Goal: Transaction & Acquisition: Purchase product/service

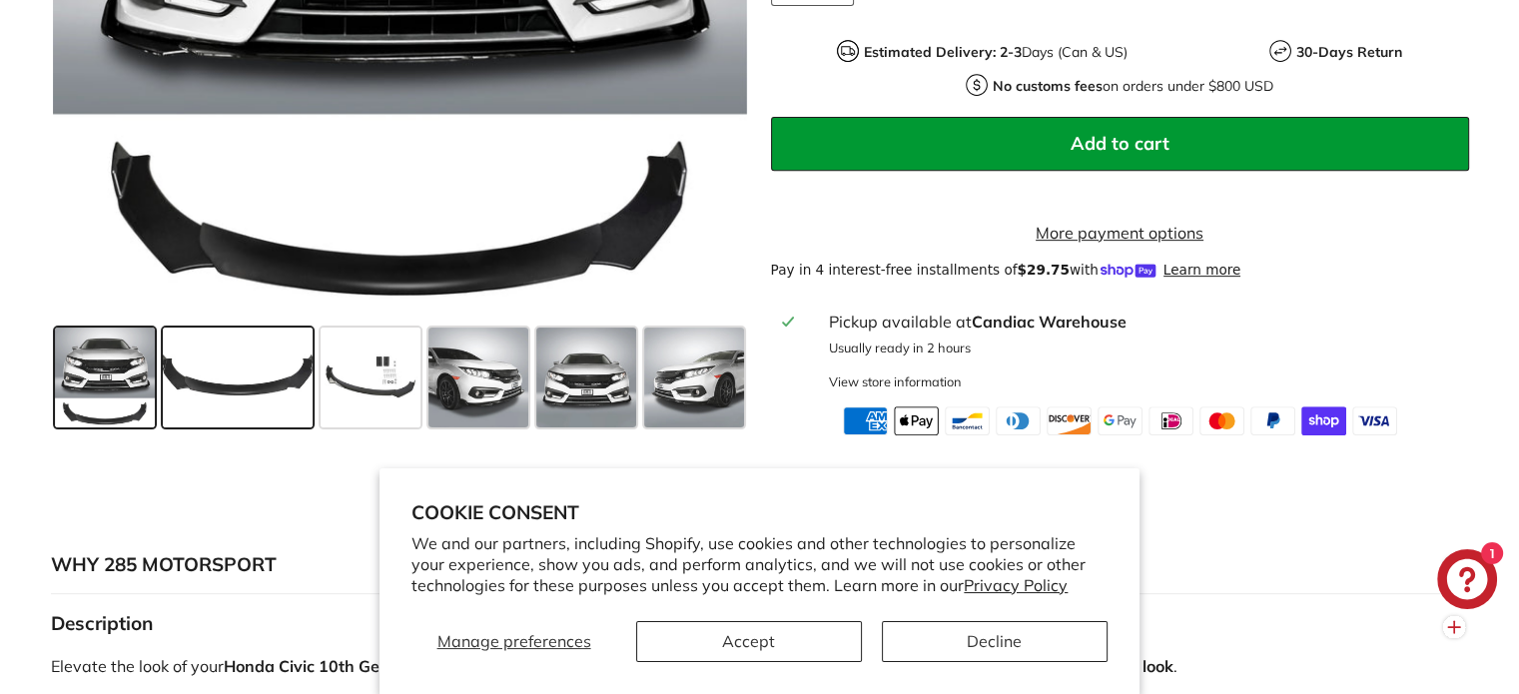
click at [181, 391] on span at bounding box center [238, 378] width 150 height 100
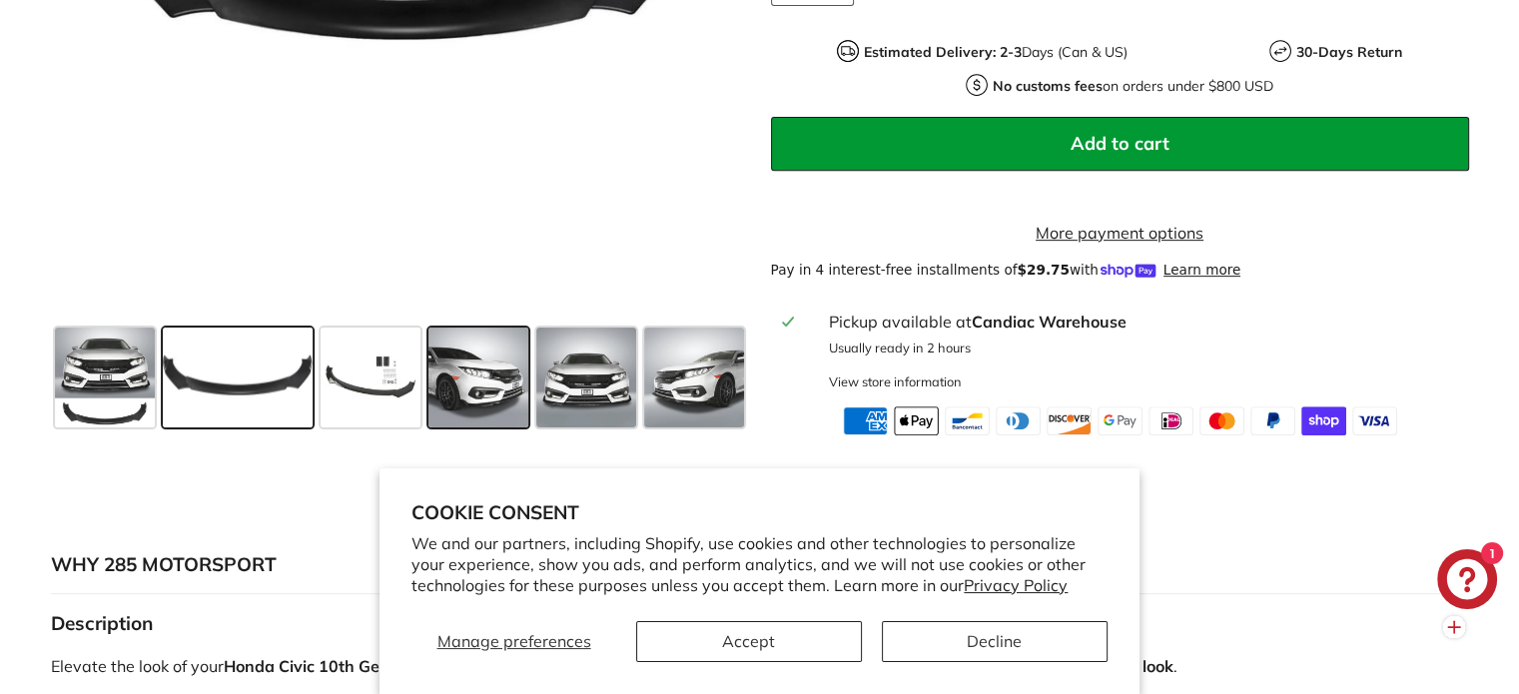
click at [441, 386] on span at bounding box center [478, 378] width 100 height 100
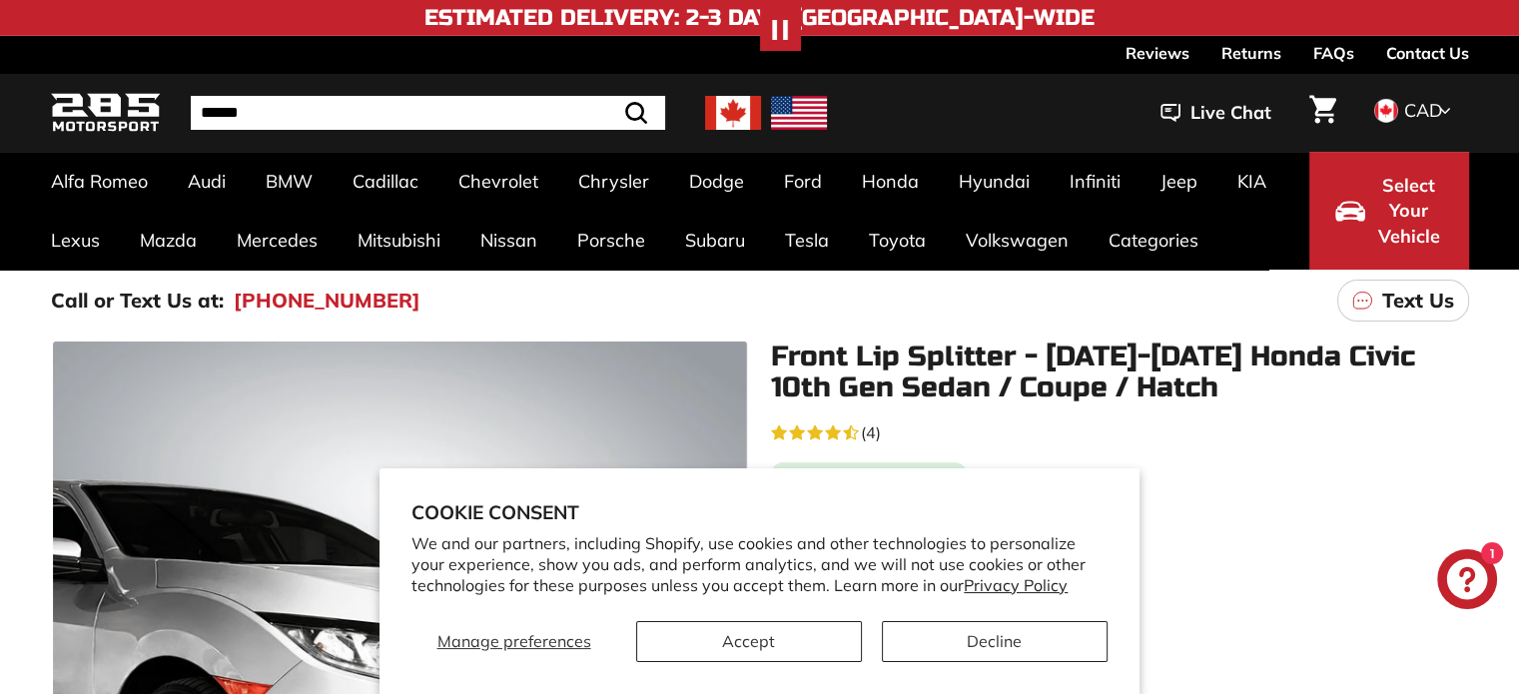
scroll to position [0, 0]
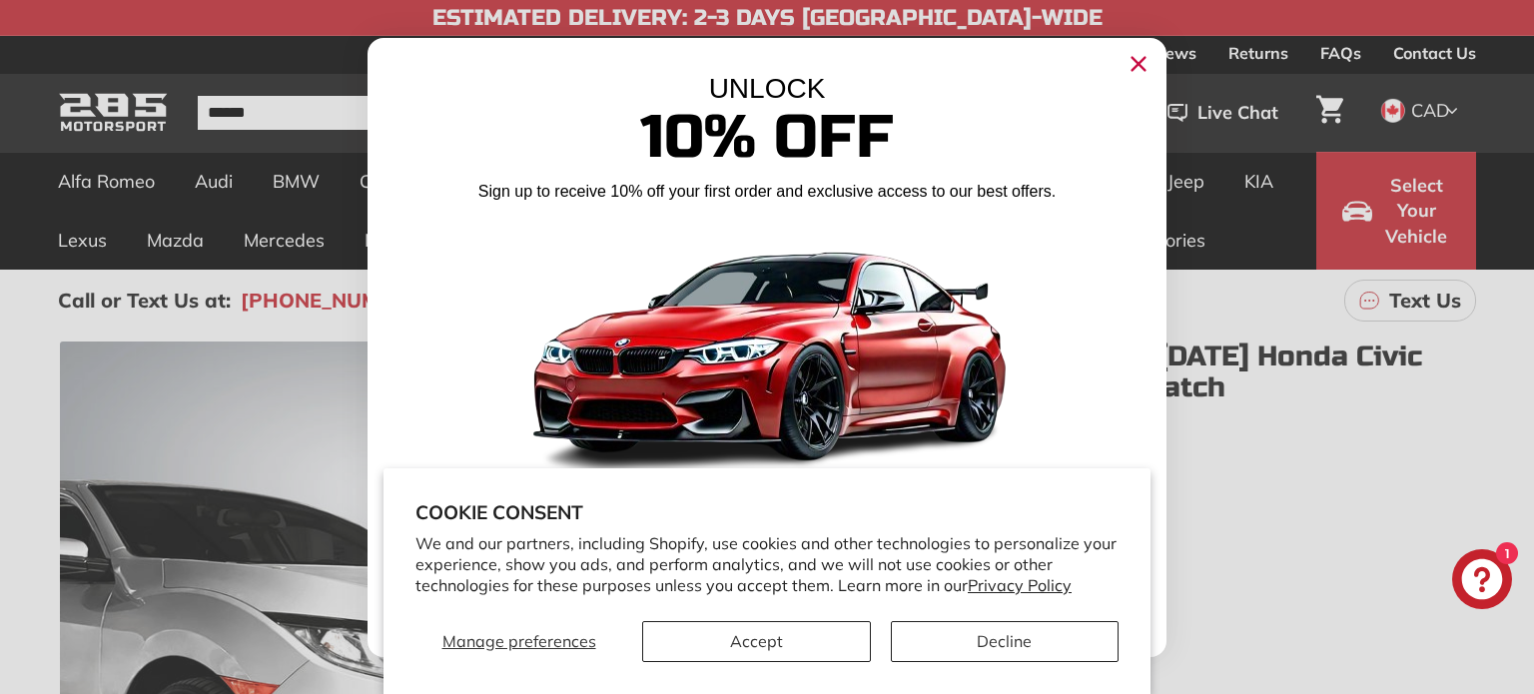
click at [1142, 68] on icon "Close dialog" at bounding box center [1138, 63] width 13 height 13
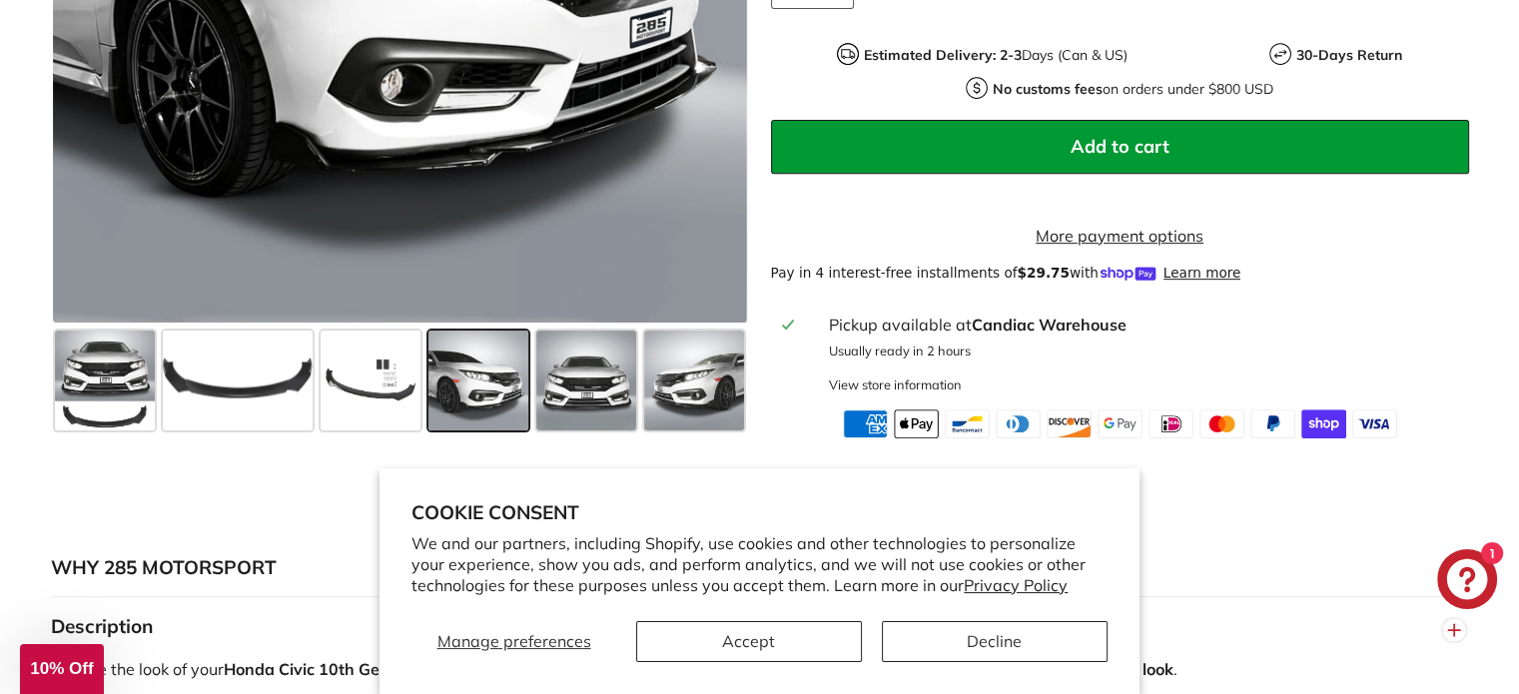
scroll to position [811, 0]
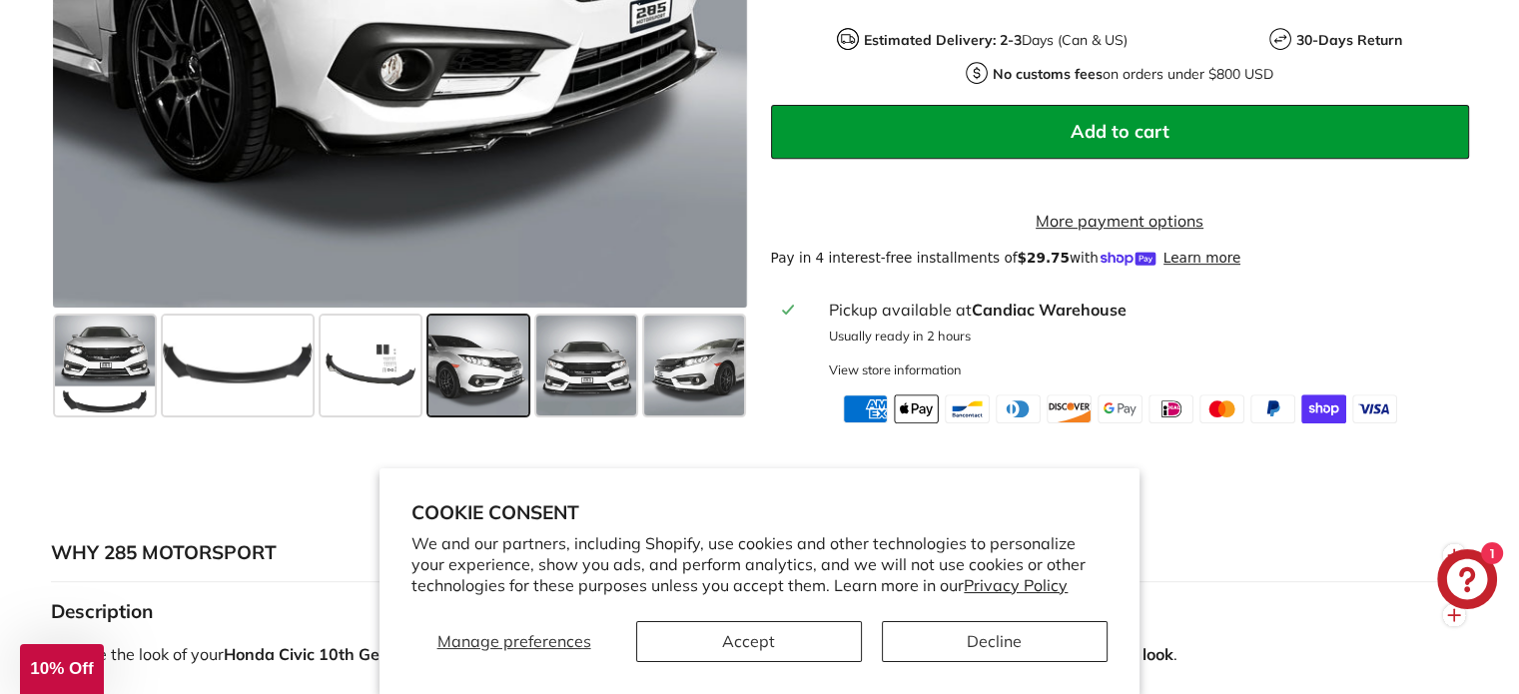
click at [453, 393] on span at bounding box center [478, 366] width 100 height 100
click at [577, 366] on span at bounding box center [586, 366] width 100 height 100
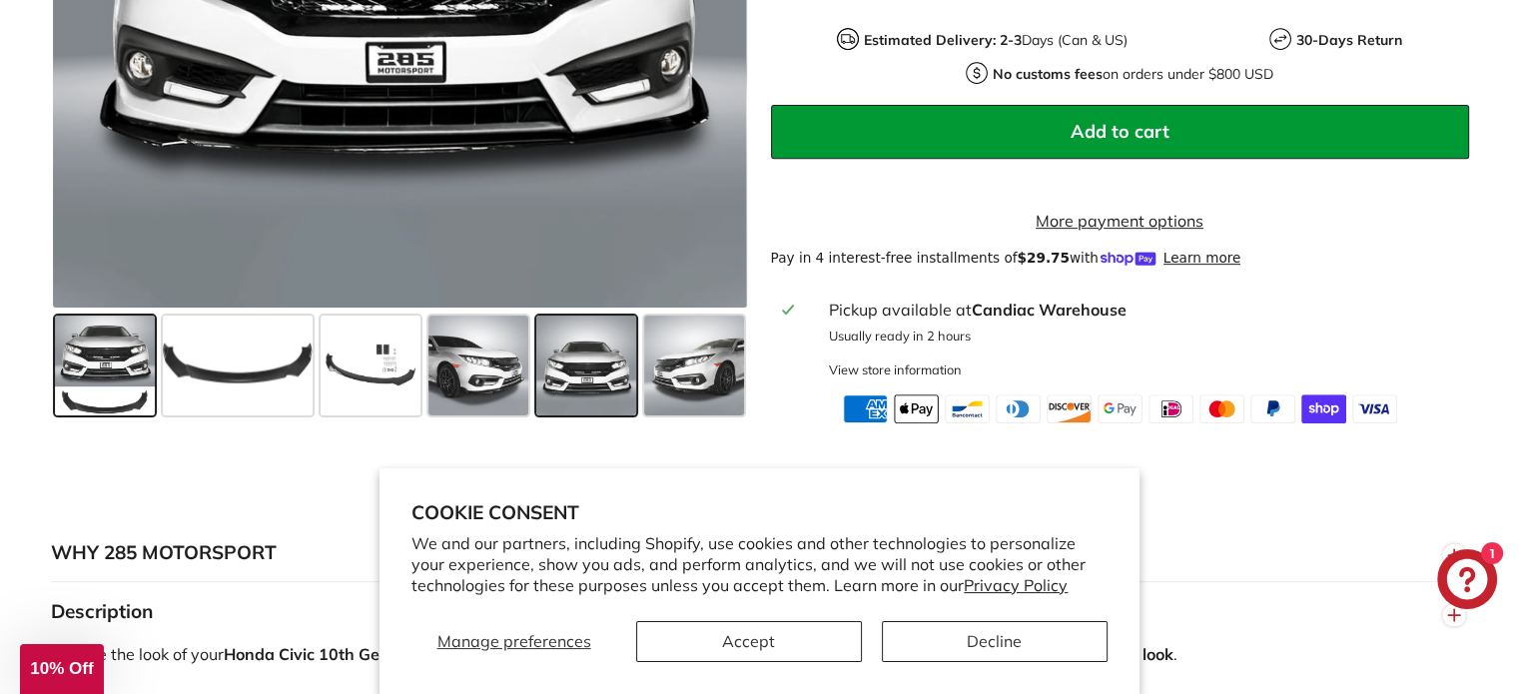
click at [94, 398] on span at bounding box center [105, 366] width 100 height 100
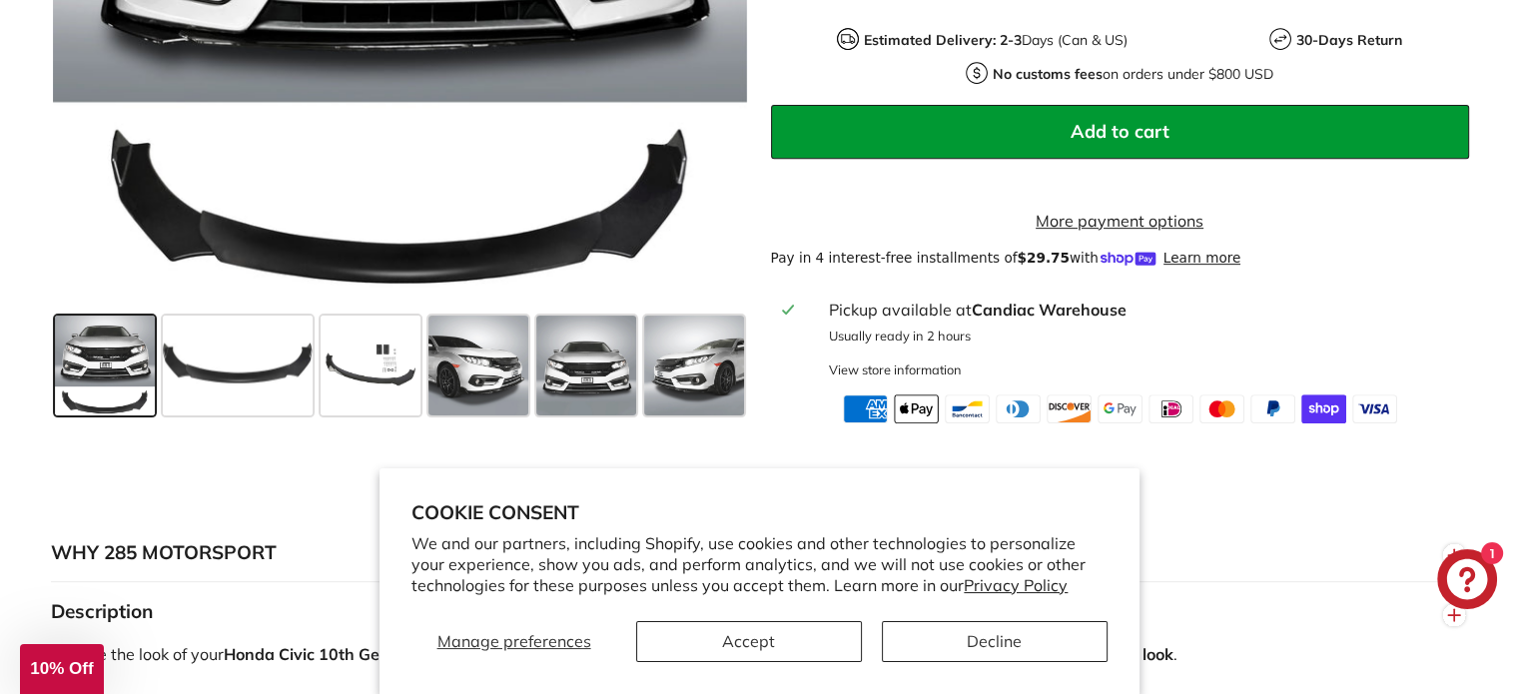
click at [138, 384] on span at bounding box center [105, 366] width 100 height 100
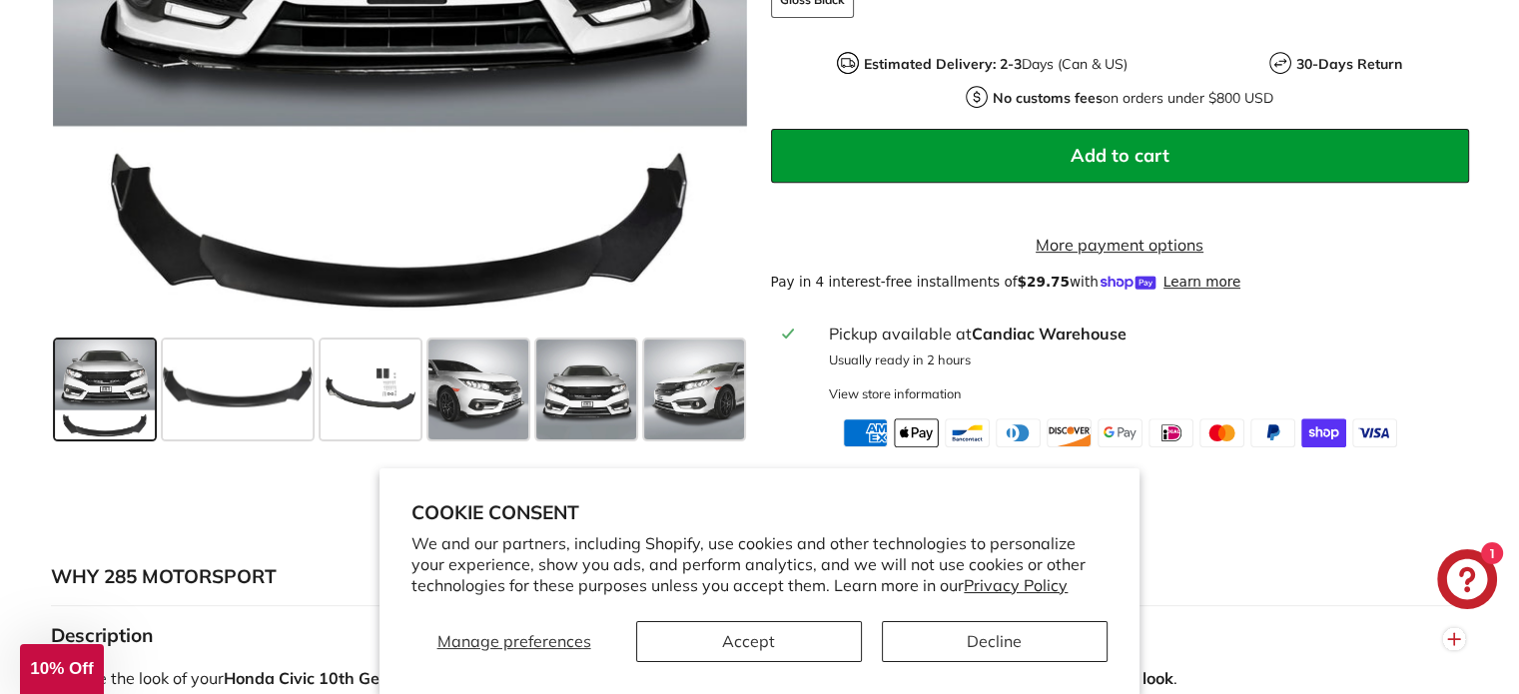
scroll to position [838, 0]
